Goal: Use online tool/utility: Utilize a website feature to perform a specific function

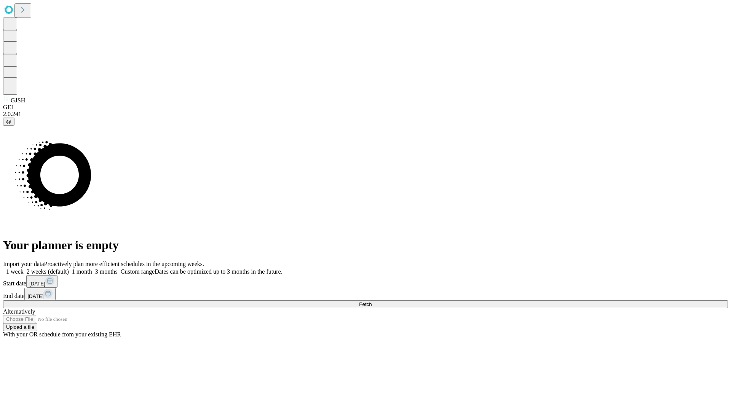
click at [372, 302] on span "Fetch" at bounding box center [365, 305] width 13 height 6
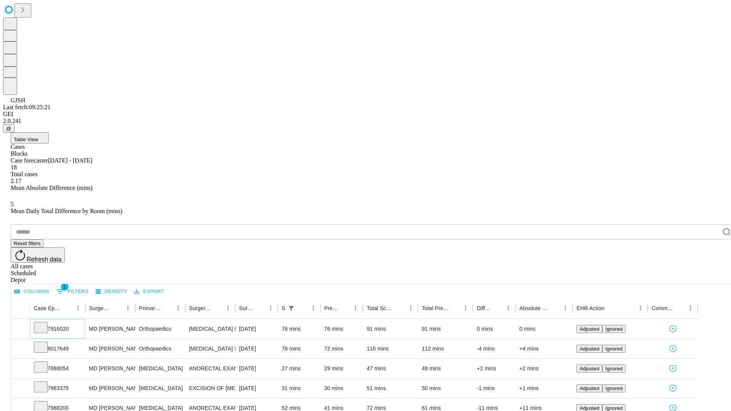
click at [45, 323] on icon at bounding box center [41, 327] width 8 height 8
